Goal: Transaction & Acquisition: Purchase product/service

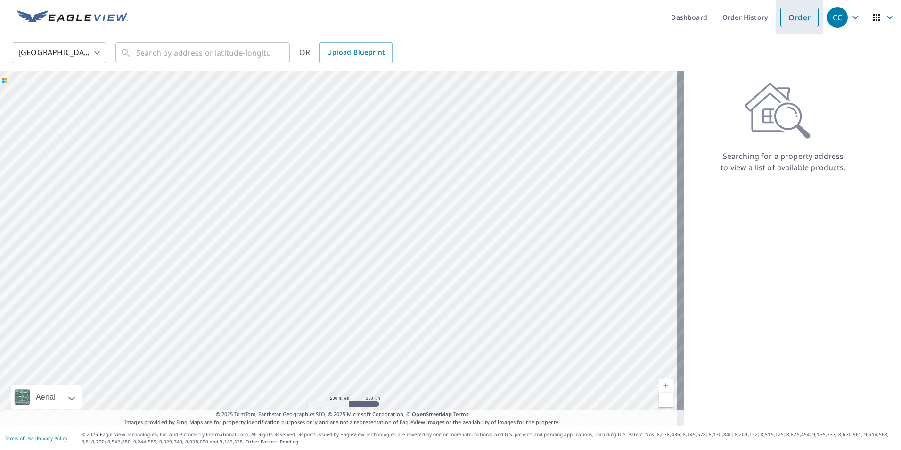
click at [791, 23] on link "Order" at bounding box center [799, 18] width 38 height 20
click at [223, 55] on input "text" at bounding box center [203, 53] width 134 height 26
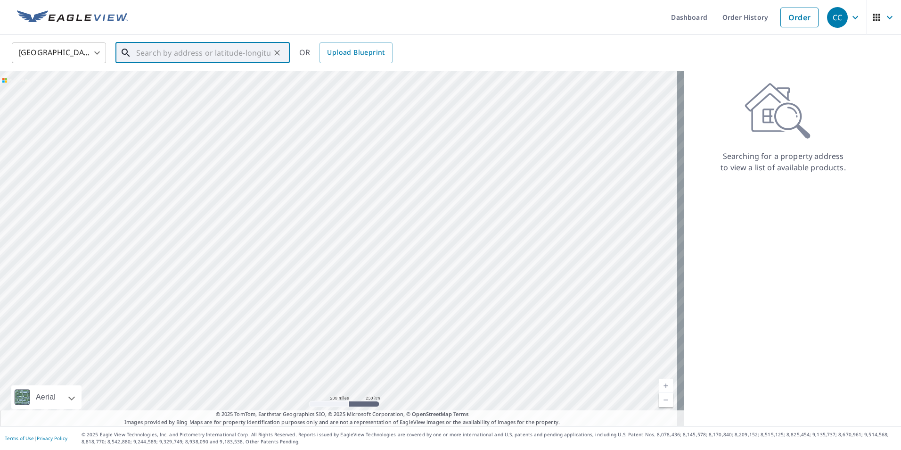
paste input "[STREET_ADDRESS]"
click at [214, 81] on span "[STREET_ADDRESS]" at bounding box center [208, 79] width 148 height 11
type input "[STREET_ADDRESS]"
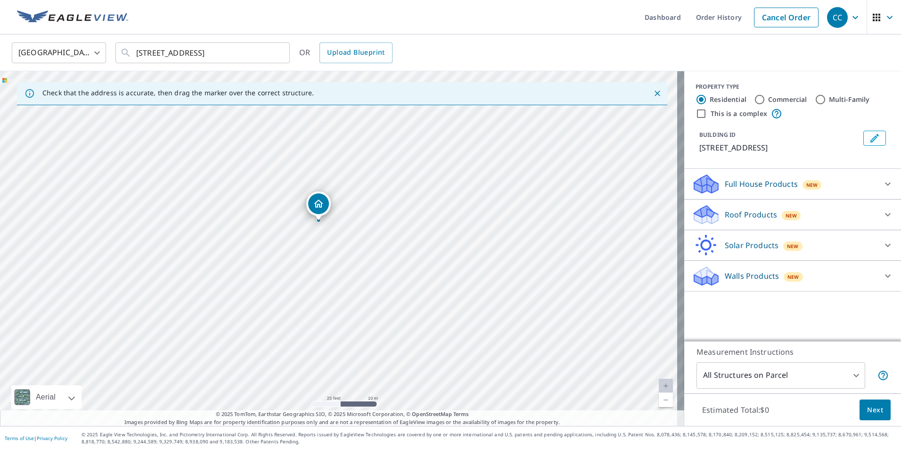
drag, startPoint x: 319, startPoint y: 203, endPoint x: 319, endPoint y: 210, distance: 7.1
click at [738, 216] on p "Roof Products" at bounding box center [751, 214] width 52 height 11
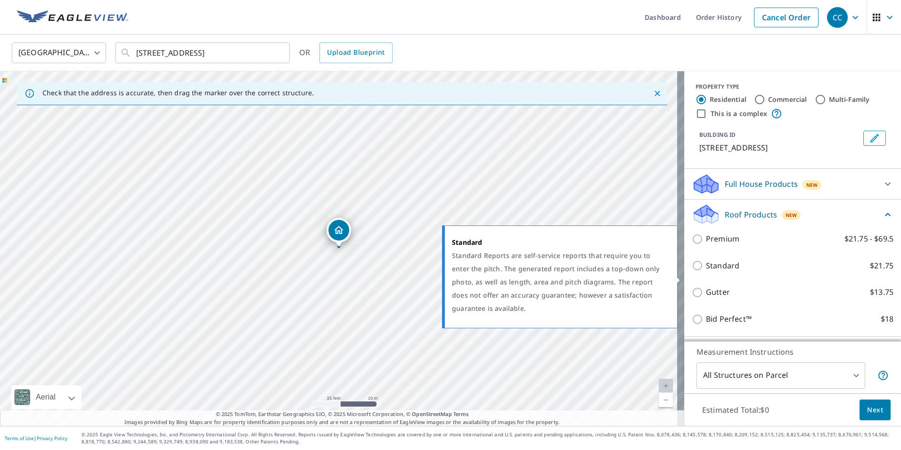
click at [698, 271] on input "Standard $21.75" at bounding box center [699, 265] width 14 height 11
checkbox input "true"
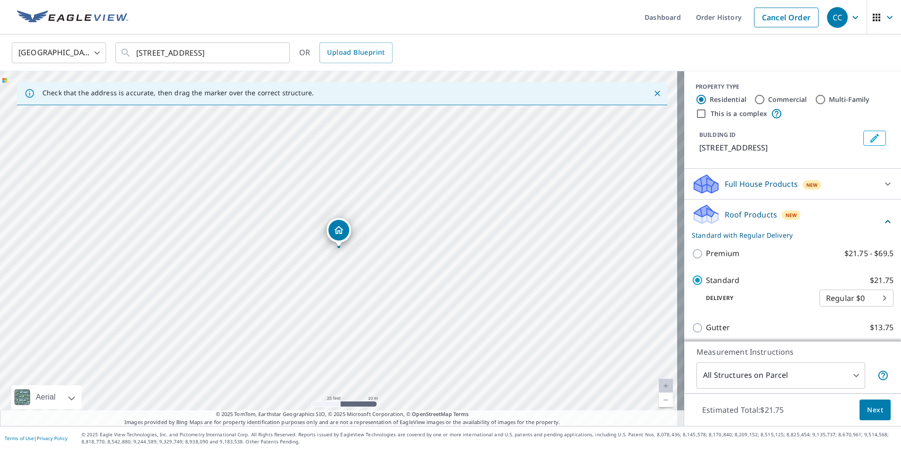
click at [867, 411] on span "Next" at bounding box center [875, 410] width 16 height 12
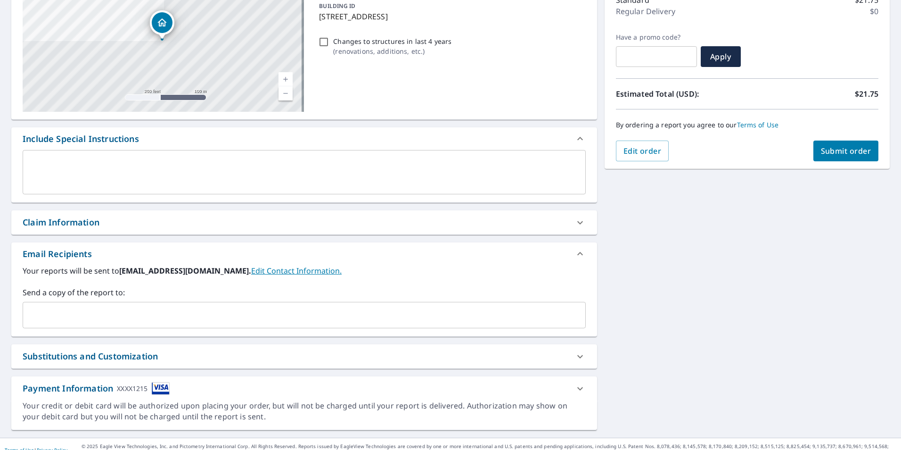
scroll to position [141, 0]
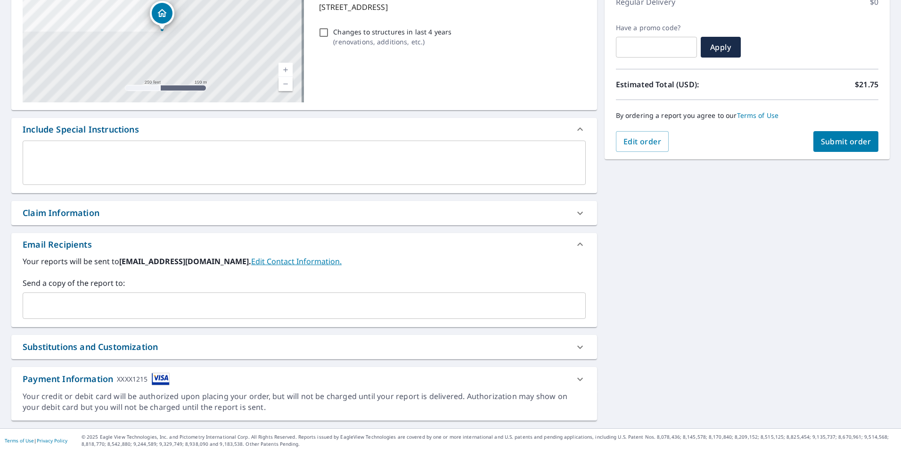
click at [114, 215] on div "Claim Information" at bounding box center [296, 212] width 546 height 13
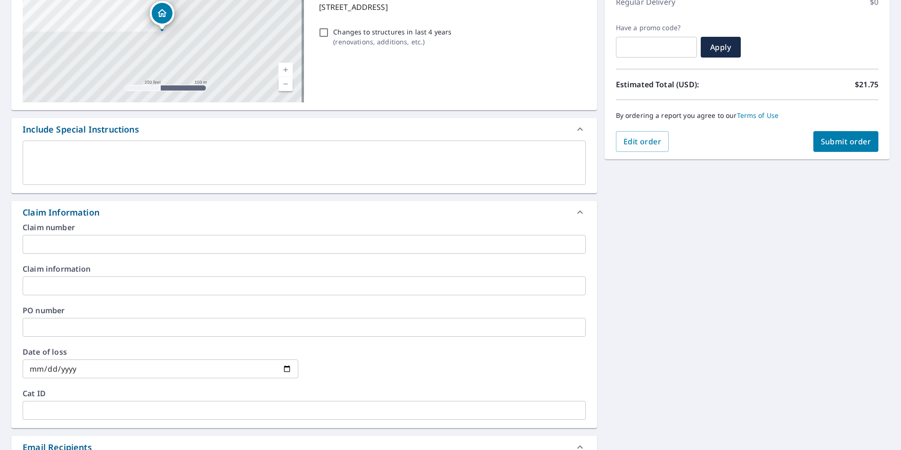
click at [114, 243] on input "text" at bounding box center [304, 244] width 563 height 19
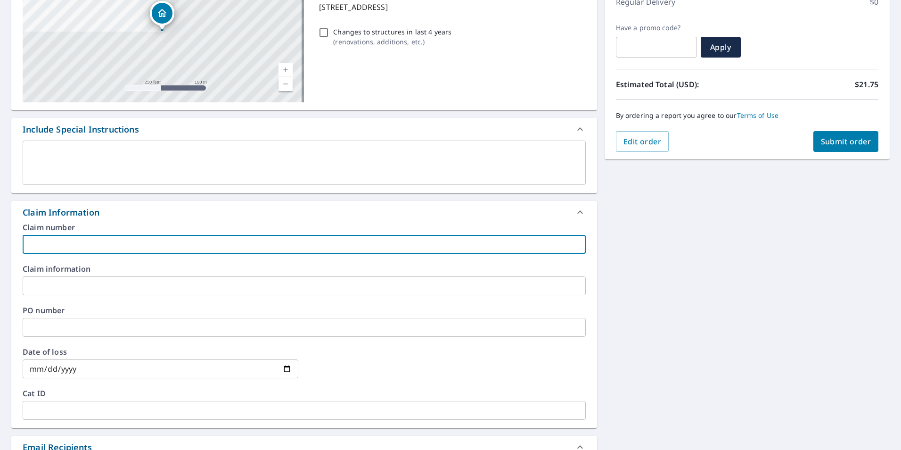
paste input "Vanderlito"
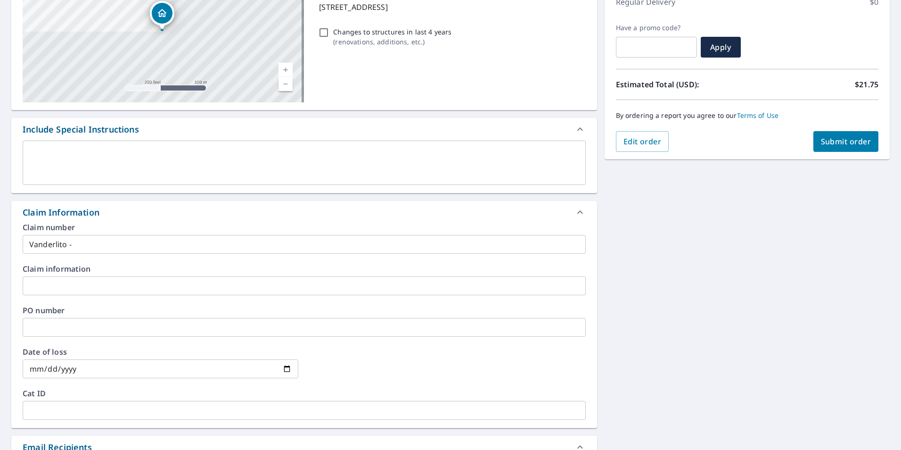
click at [165, 243] on input "Vanderlito -" at bounding box center [304, 244] width 563 height 19
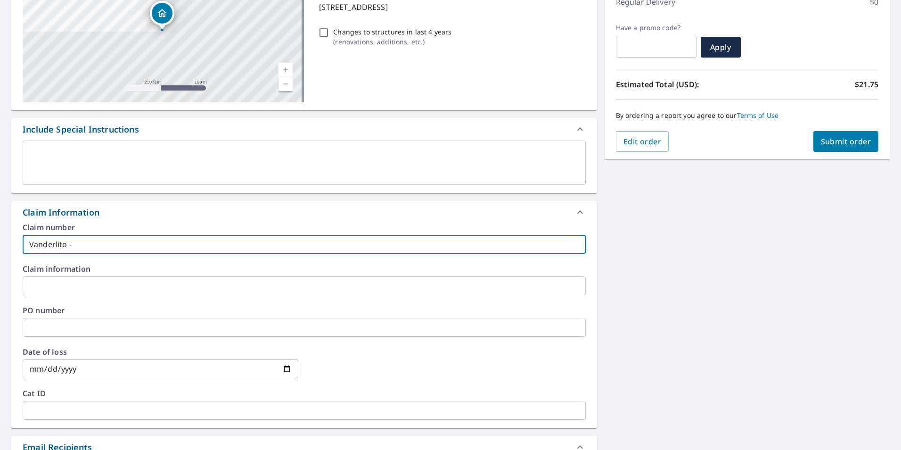
paste input "8159409"
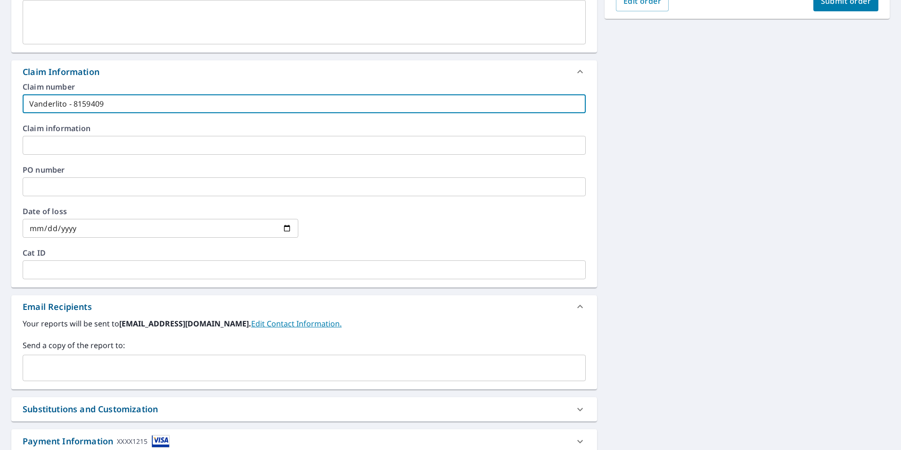
scroll to position [283, 0]
type input "Vanderlito - 8159409"
click at [49, 362] on input "text" at bounding box center [297, 367] width 541 height 18
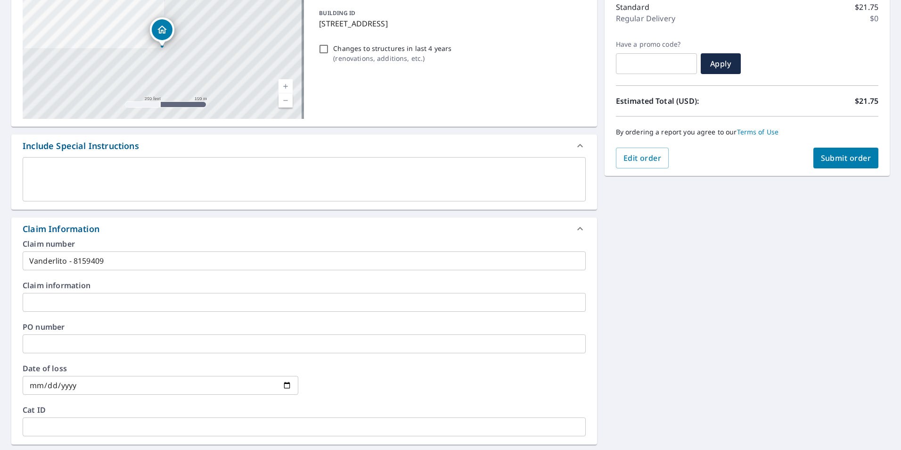
scroll to position [189, 0]
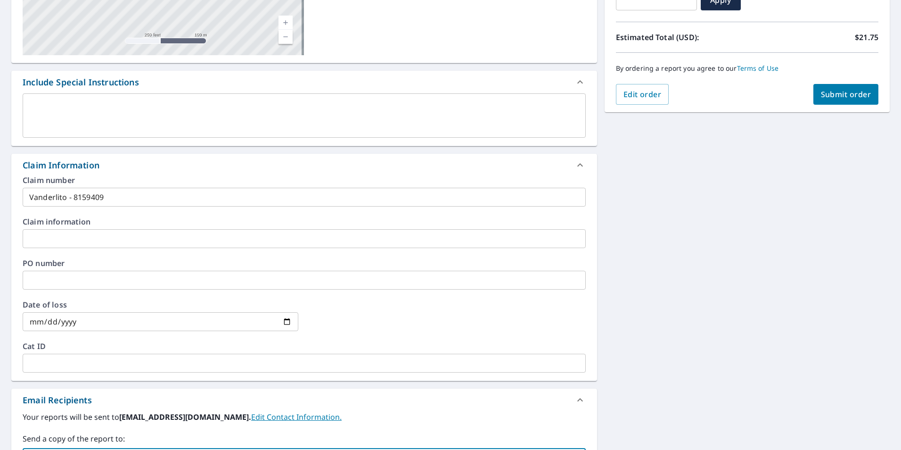
type input "[EMAIL_ADDRESS][DOMAIN_NAME]"
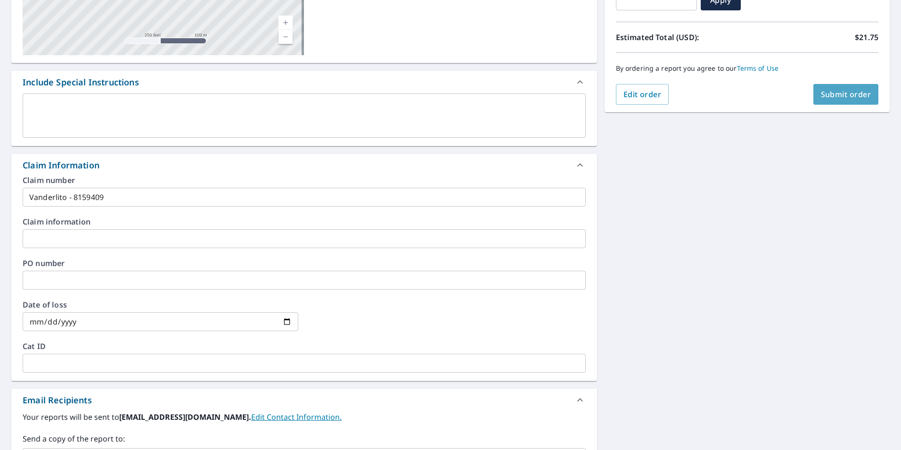
click at [833, 96] on span "Submit order" at bounding box center [846, 94] width 50 height 10
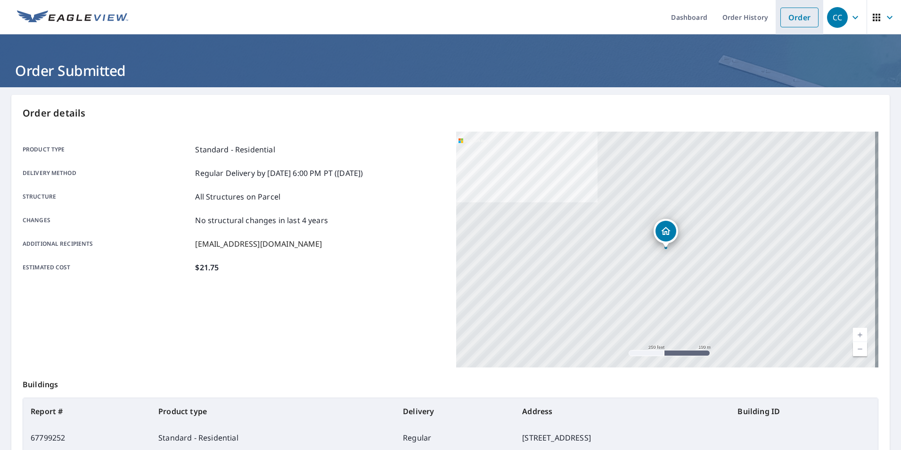
click at [788, 24] on link "Order" at bounding box center [799, 18] width 38 height 20
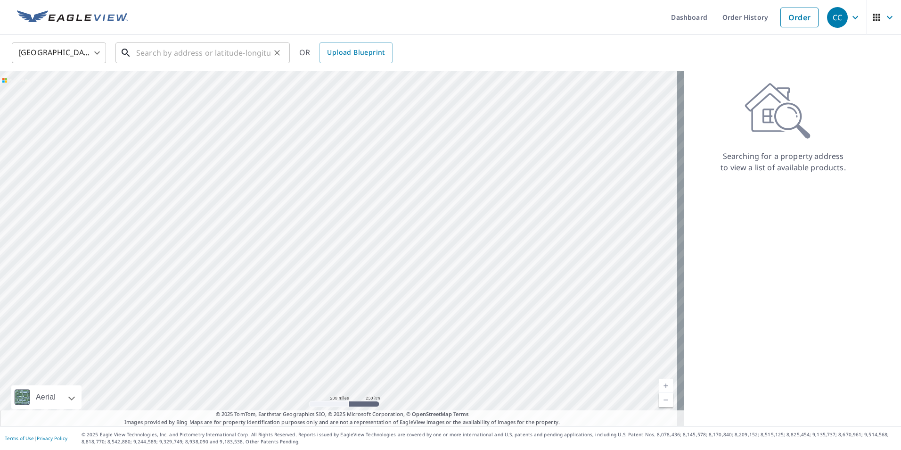
click at [157, 57] on input "text" at bounding box center [203, 53] width 134 height 26
paste input "[STREET_ADDRESS][PERSON_NAME]"
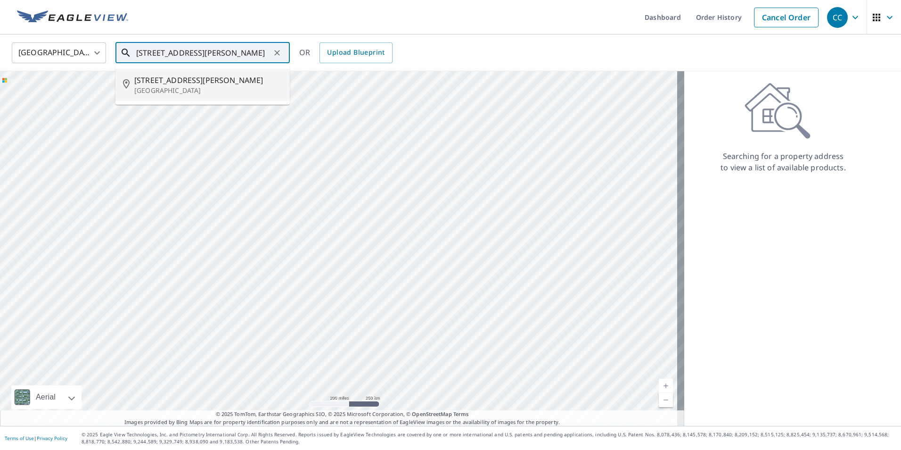
click at [208, 86] on p "[GEOGRAPHIC_DATA]" at bounding box center [208, 90] width 148 height 9
type input "[STREET_ADDRESS][PERSON_NAME]"
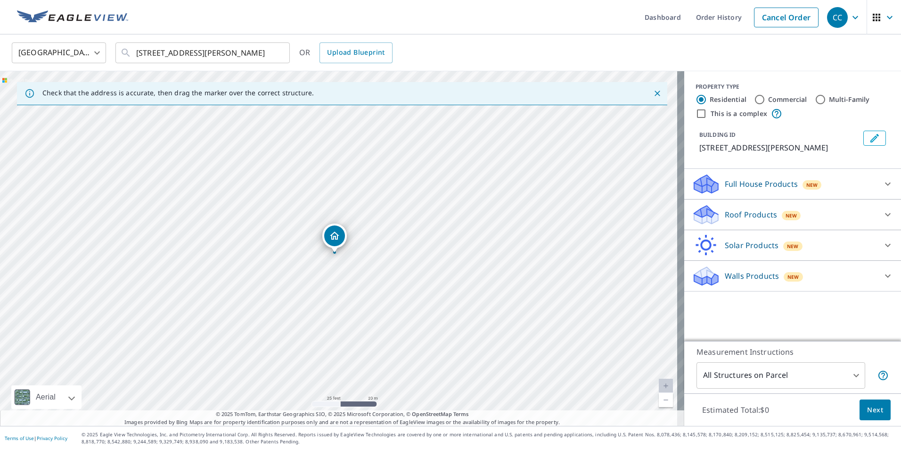
drag, startPoint x: 335, startPoint y: 235, endPoint x: 334, endPoint y: 243, distance: 8.0
click at [754, 220] on p "Roof Products" at bounding box center [751, 214] width 52 height 11
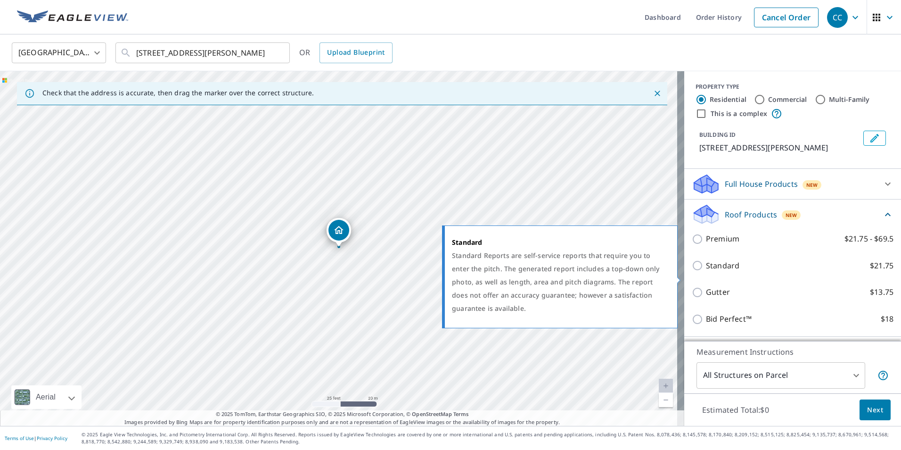
drag, startPoint x: 691, startPoint y: 278, endPoint x: 694, endPoint y: 282, distance: 5.1
click at [692, 271] on input "Standard $21.75" at bounding box center [699, 265] width 14 height 11
checkbox input "true"
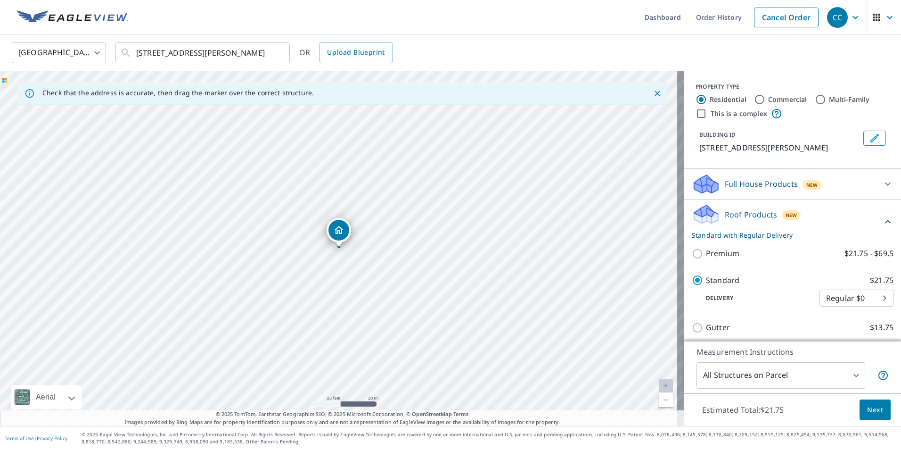
click at [867, 410] on span "Next" at bounding box center [875, 410] width 16 height 12
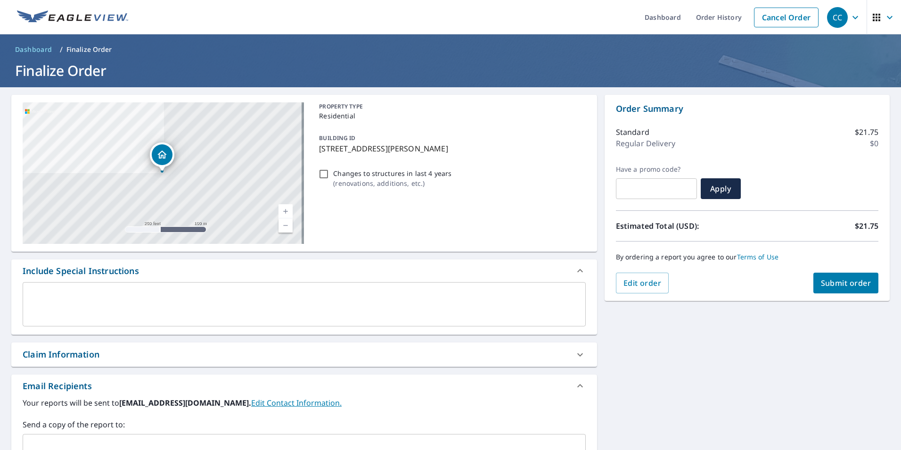
click at [95, 350] on div "Claim Information" at bounding box center [61, 354] width 77 height 13
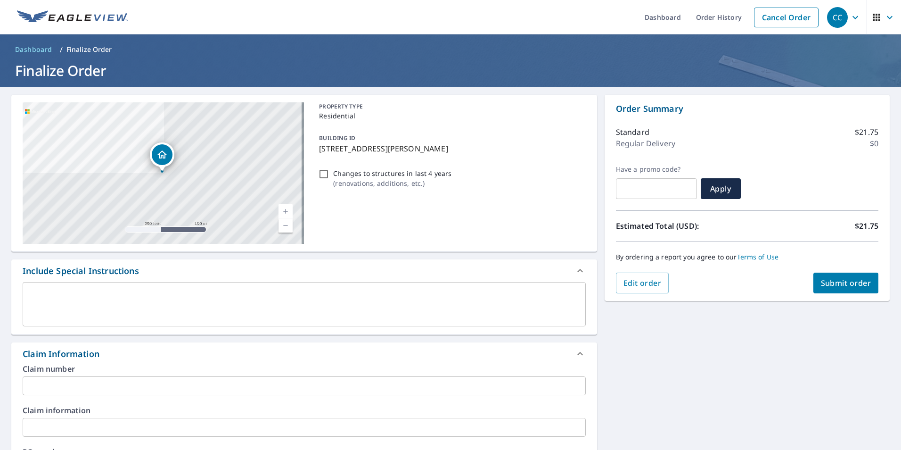
click at [117, 380] on input "text" at bounding box center [304, 385] width 563 height 19
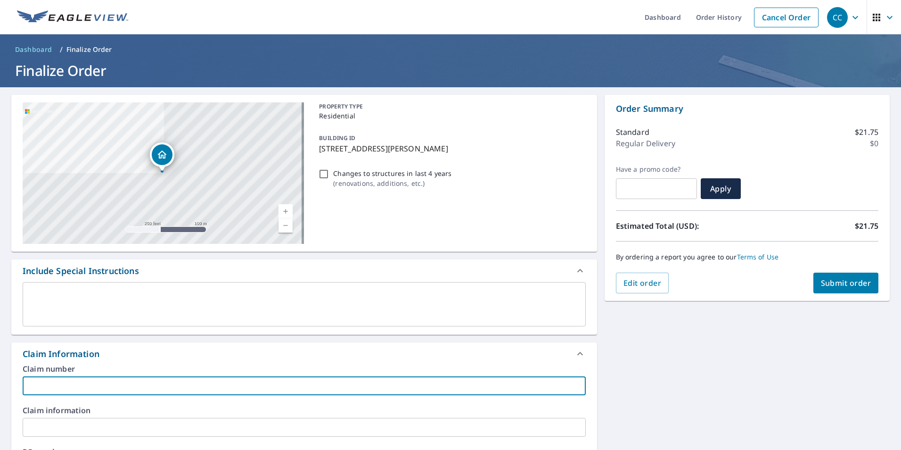
paste input "[PERSON_NAME]"
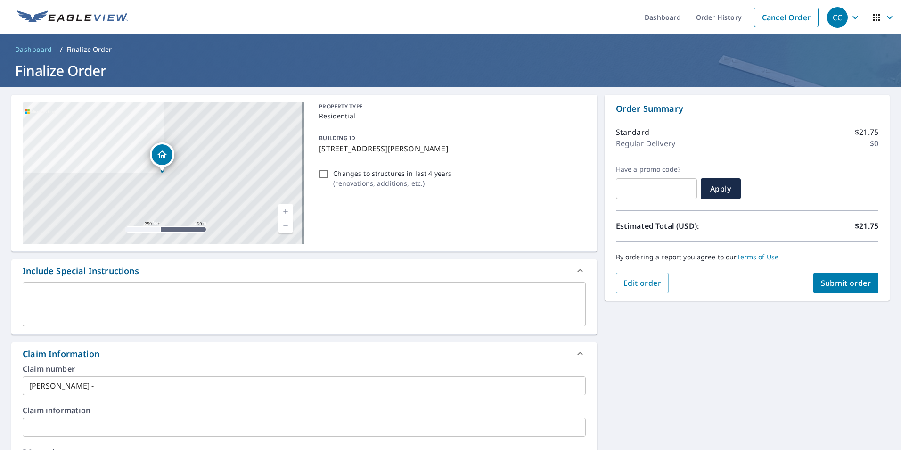
drag, startPoint x: 83, startPoint y: 395, endPoint x: 83, endPoint y: 390, distance: 5.2
click at [82, 383] on input "[PERSON_NAME] -" at bounding box center [304, 385] width 563 height 19
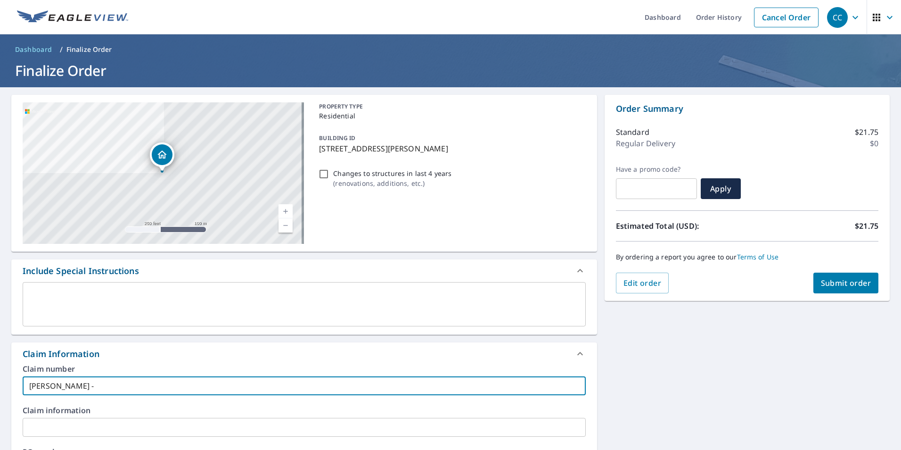
paste input "8159416"
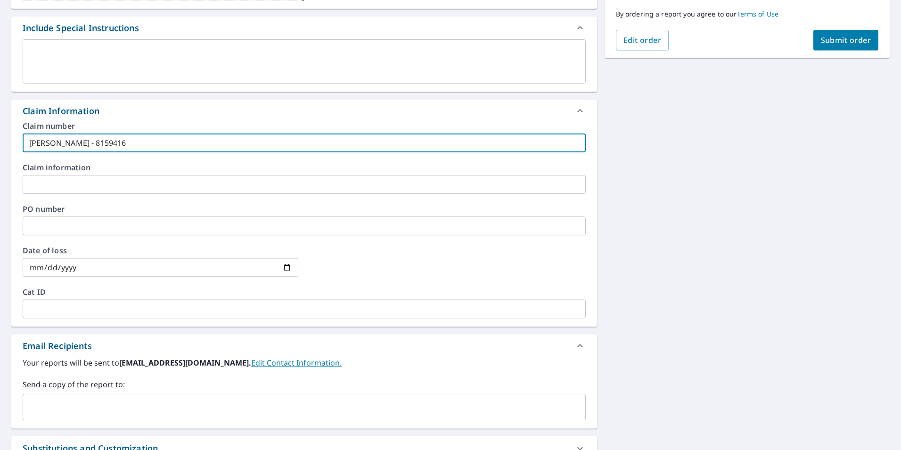
scroll to position [346, 0]
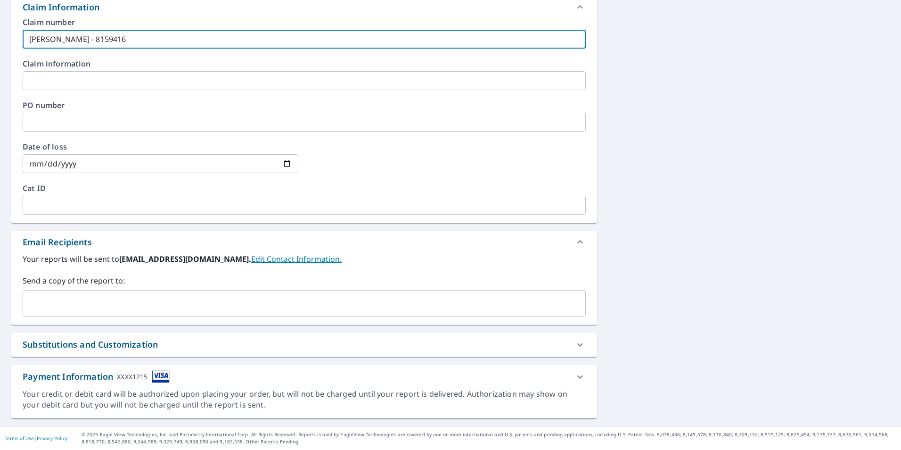
type input "[PERSON_NAME] - 8159416"
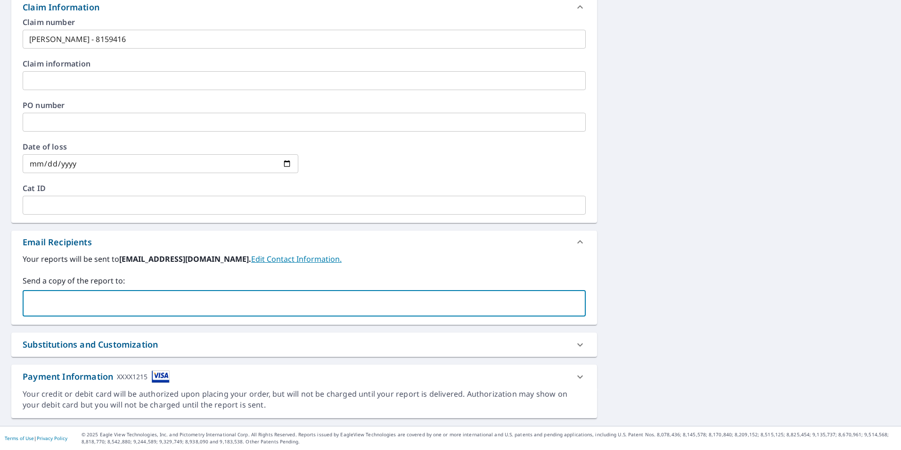
click at [73, 296] on input "text" at bounding box center [297, 303] width 541 height 18
type input "[EMAIL_ADDRESS][DOMAIN_NAME]"
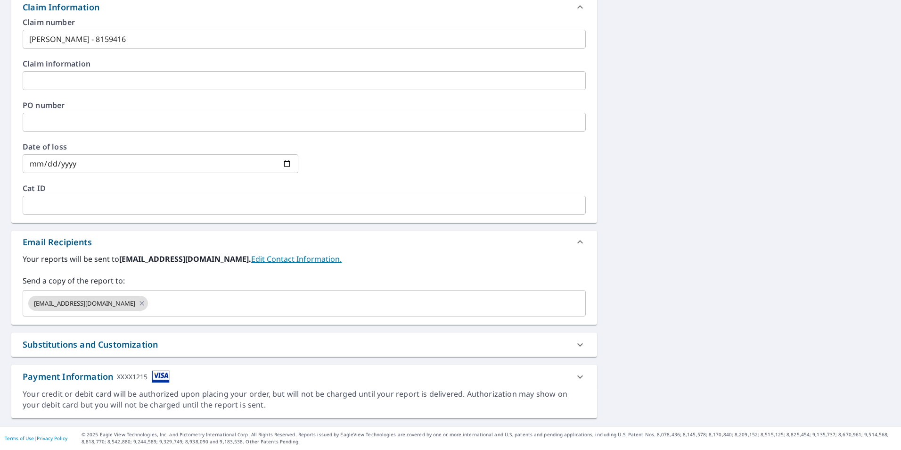
click at [652, 223] on div "[STREET_ADDRESS][GEOGRAPHIC_DATA][PERSON_NAME] A standard road map Aerial A det…" at bounding box center [450, 83] width 901 height 685
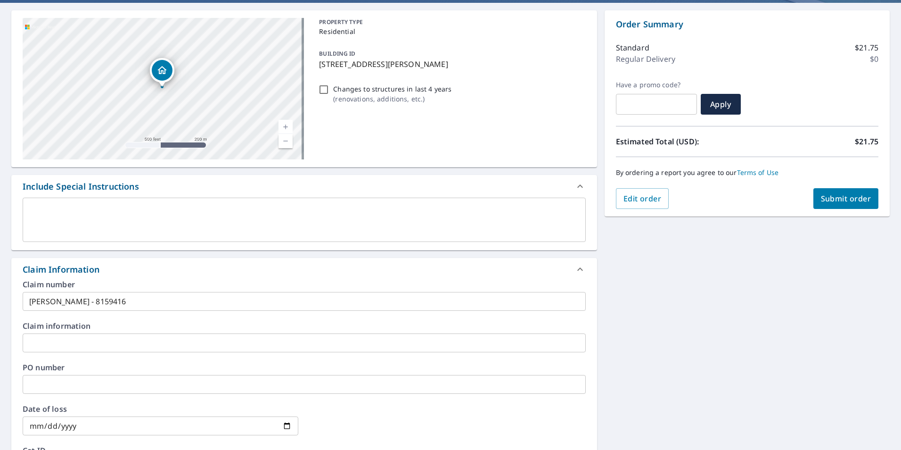
scroll to position [0, 0]
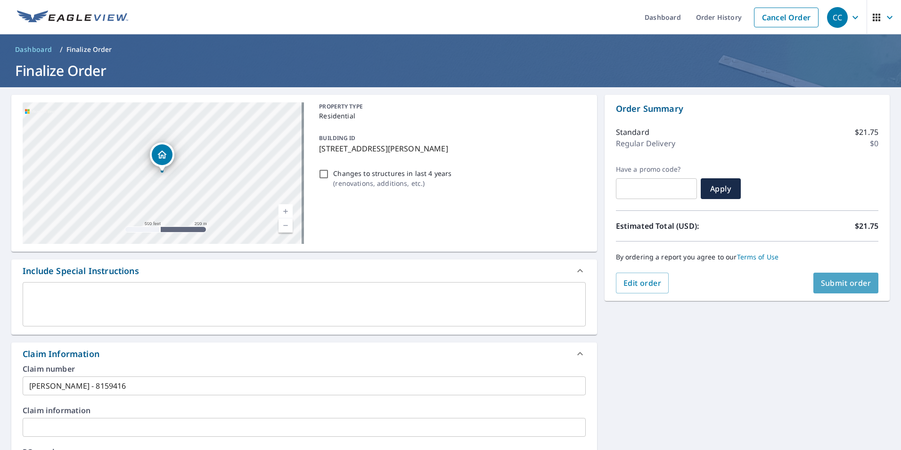
click at [821, 279] on span "Submit order" at bounding box center [846, 283] width 50 height 10
